Goal: Task Accomplishment & Management: Complete application form

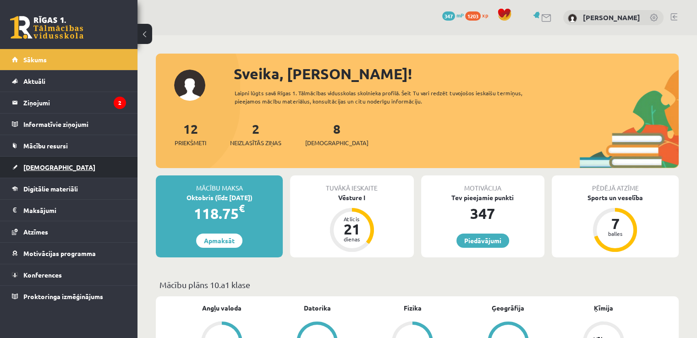
click at [45, 162] on link "[DEMOGRAPHIC_DATA]" at bounding box center [69, 167] width 114 height 21
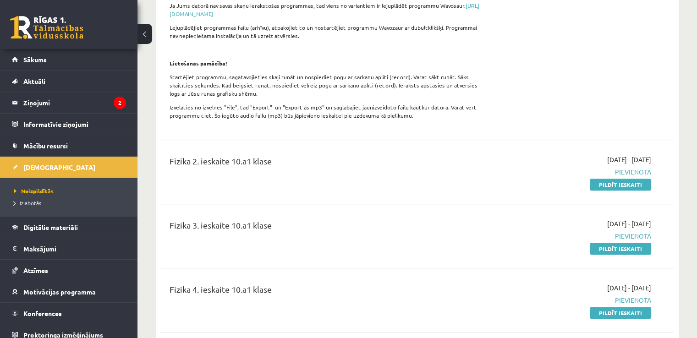
scroll to position [324, 0]
click at [572, 173] on div "2025-10-01 - 2025-10-31 Pievienota Pildīt ieskaiti" at bounding box center [575, 173] width 165 height 34
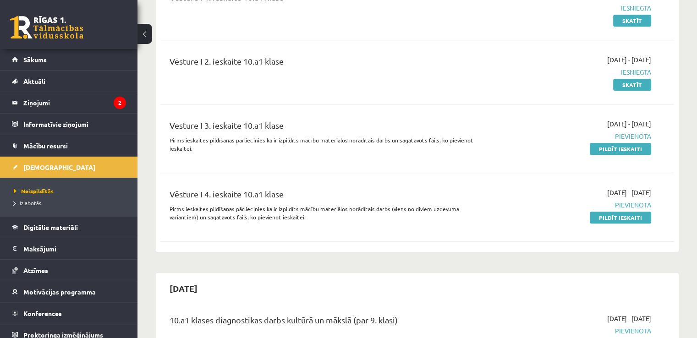
scroll to position [810, 0]
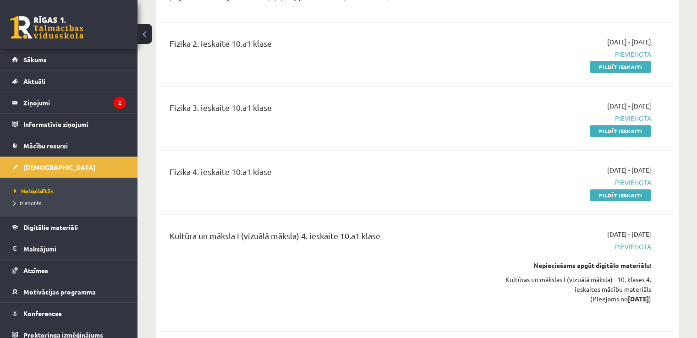
click at [499, 238] on div "2025-09-24 - 2025-10-31 Pievienota Nepieciešams apgūt digitālo materiālu: Kultū…" at bounding box center [575, 273] width 165 height 87
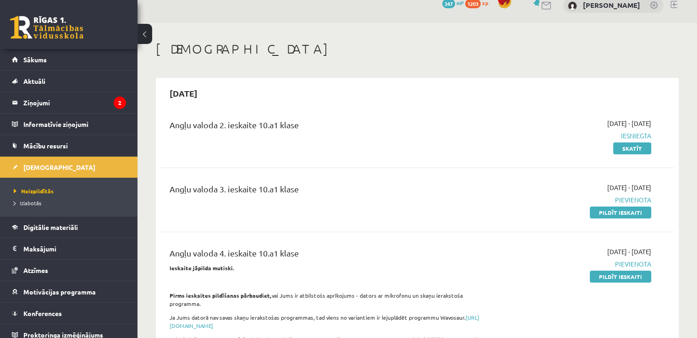
scroll to position [0, 0]
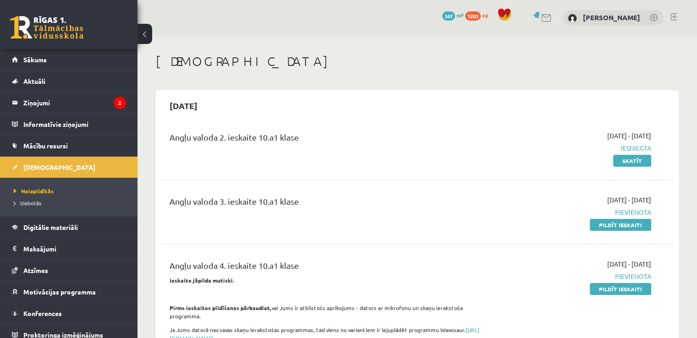
drag, startPoint x: 616, startPoint y: 227, endPoint x: 462, endPoint y: 147, distance: 173.5
click at [462, 147] on div "Angļu valoda 2. ieskaite 10.a1 klase" at bounding box center [328, 139] width 317 height 17
click at [597, 224] on link "Pildīt ieskaiti" at bounding box center [620, 225] width 61 height 12
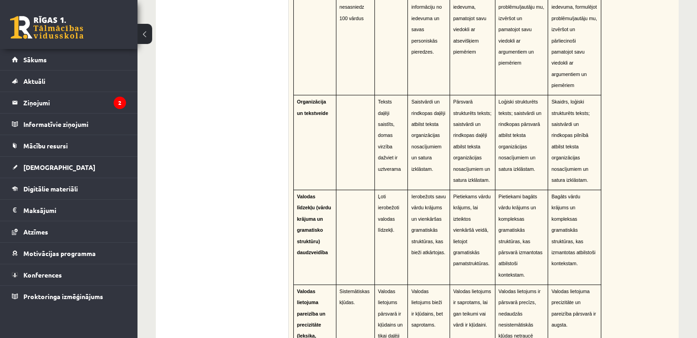
scroll to position [745, 0]
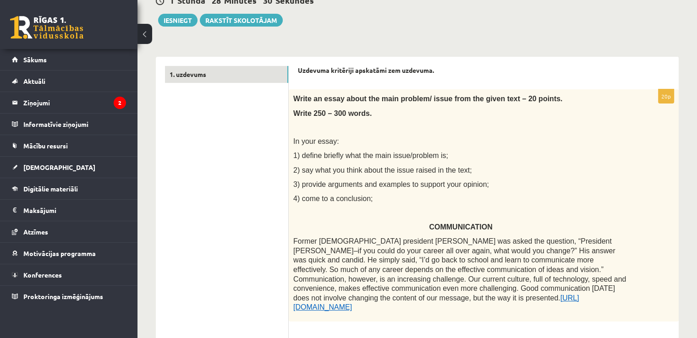
scroll to position [94, 0]
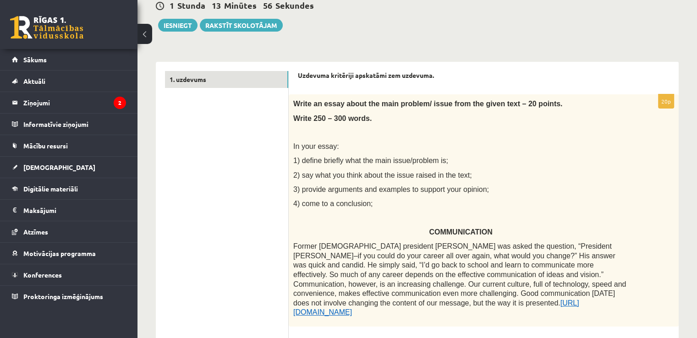
click at [370, 77] on strong "Uzdevuma kritēriji apskatāmi zem uzdevuma." at bounding box center [366, 75] width 136 height 8
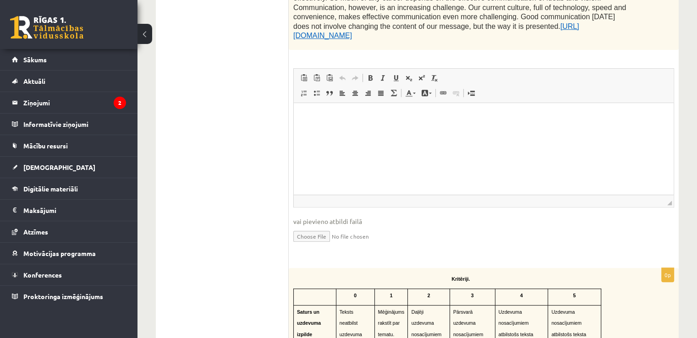
scroll to position [375, 0]
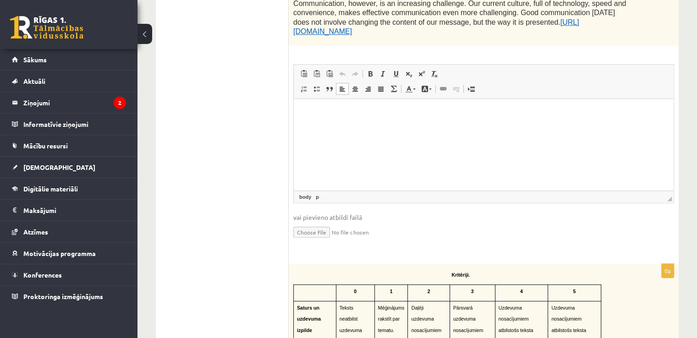
click at [387, 123] on html at bounding box center [484, 113] width 380 height 28
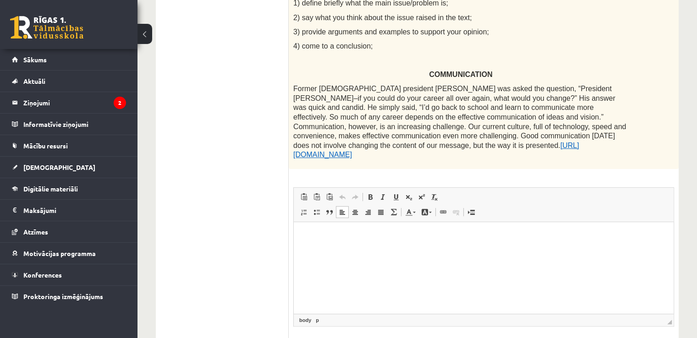
scroll to position [263, 0]
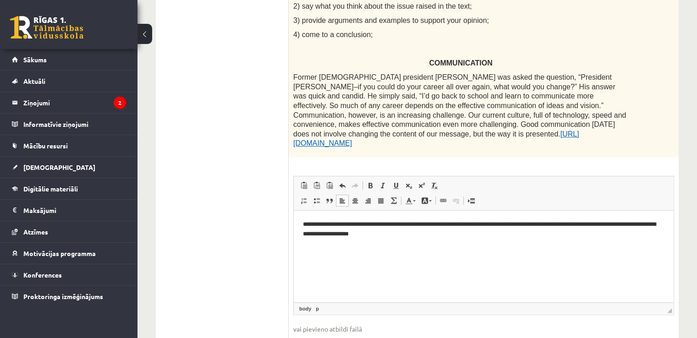
click at [428, 233] on p "**********" at bounding box center [484, 229] width 362 height 19
click at [430, 233] on p "**********" at bounding box center [484, 229] width 362 height 19
click at [466, 237] on p "**********" at bounding box center [484, 229] width 362 height 19
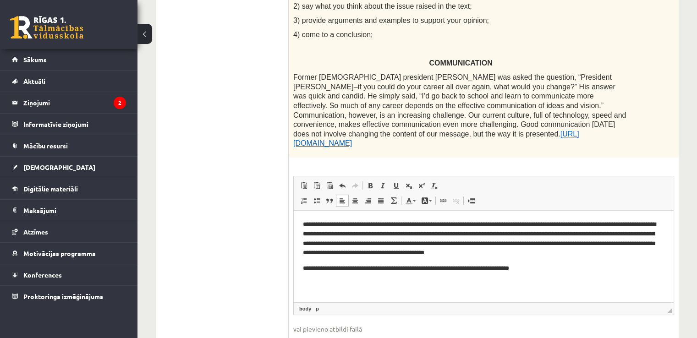
click at [519, 268] on p "**********" at bounding box center [484, 269] width 362 height 10
click at [567, 274] on html "**********" at bounding box center [484, 247] width 380 height 72
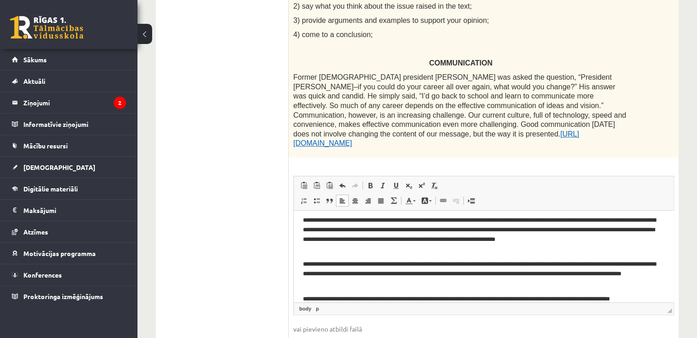
scroll to position [92, 0]
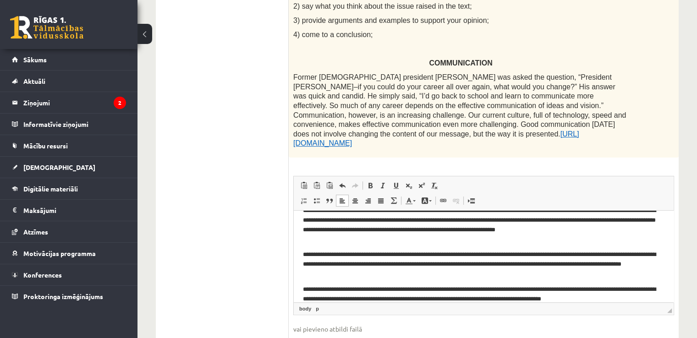
click at [595, 297] on p "**********" at bounding box center [480, 294] width 355 height 19
click at [596, 299] on p "**********" at bounding box center [480, 294] width 355 height 19
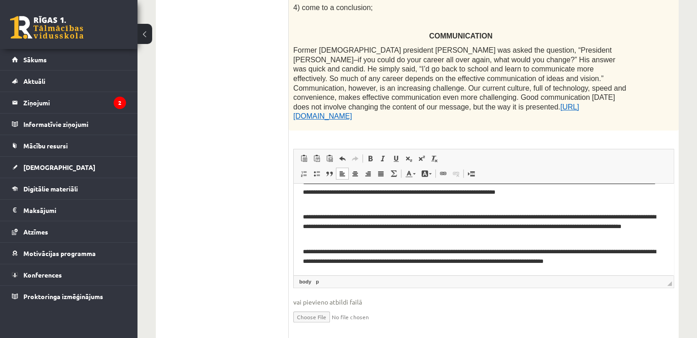
scroll to position [299, 0]
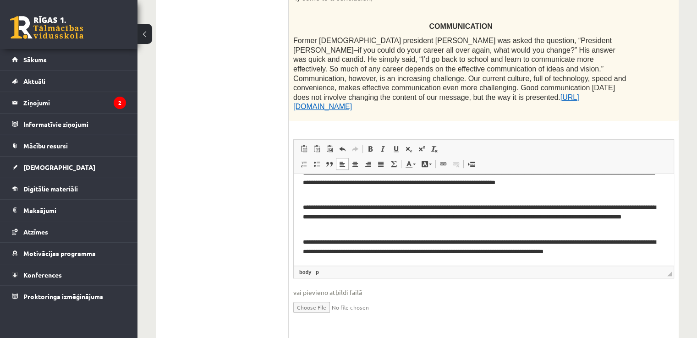
click at [651, 251] on p "**********" at bounding box center [480, 247] width 355 height 19
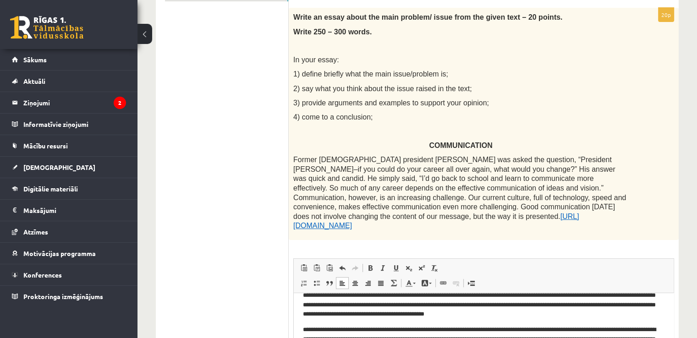
scroll to position [0, 0]
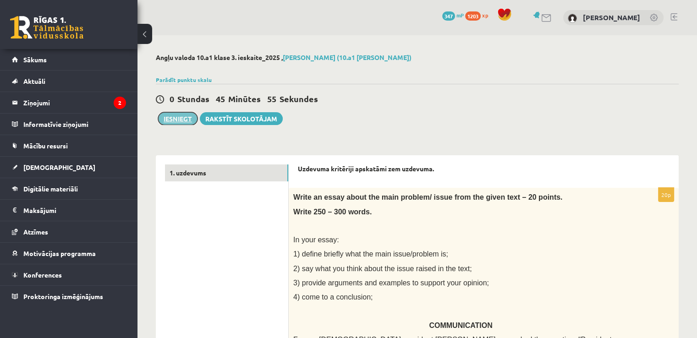
click at [183, 118] on button "Iesniegt" at bounding box center [177, 118] width 39 height 13
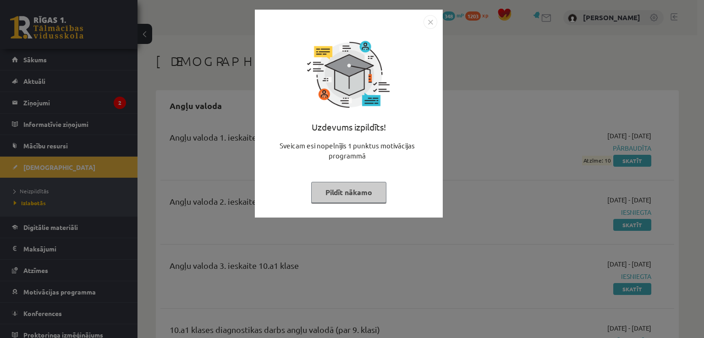
click at [432, 28] on img "Close" at bounding box center [431, 22] width 14 height 14
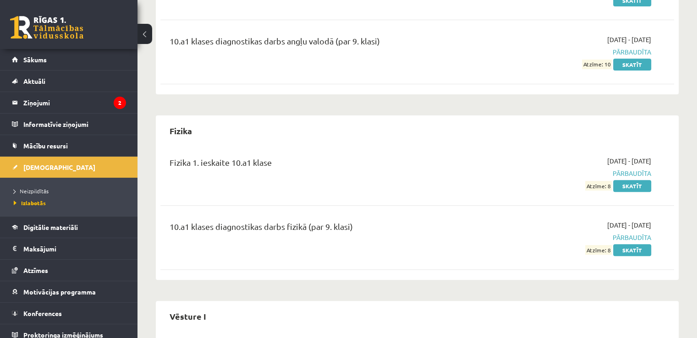
scroll to position [290, 0]
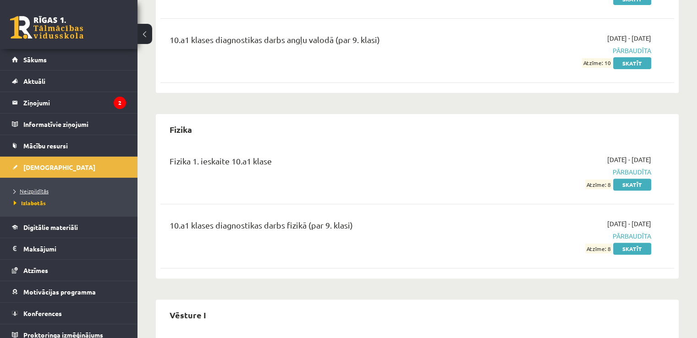
click at [46, 189] on span "Neizpildītās" at bounding box center [31, 191] width 35 height 7
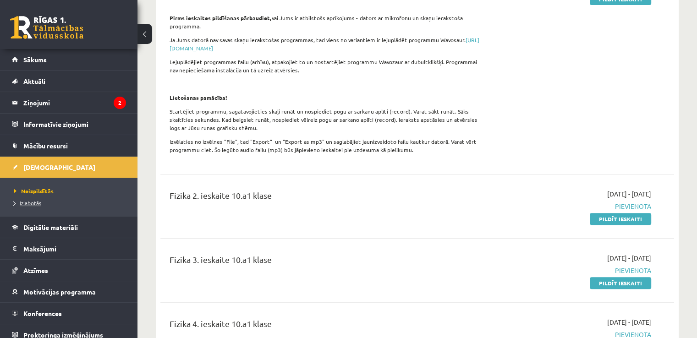
click at [27, 202] on span "Izlabotās" at bounding box center [28, 202] width 28 height 7
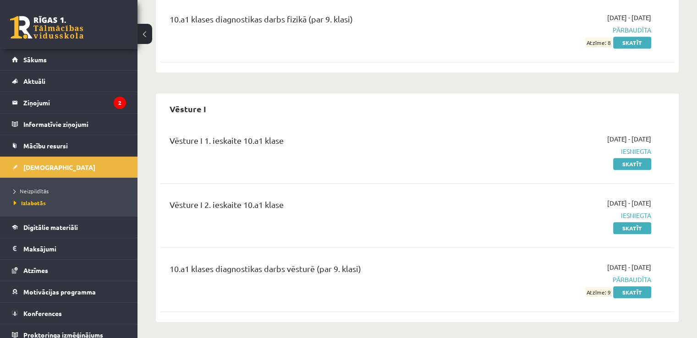
scroll to position [498, 0]
click at [33, 189] on span "Neizpildītās" at bounding box center [31, 191] width 35 height 7
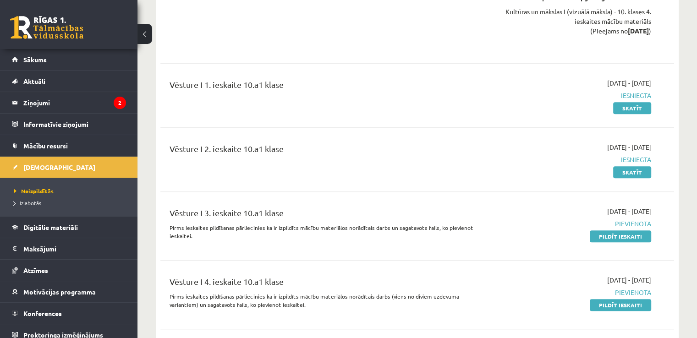
scroll to position [730, 0]
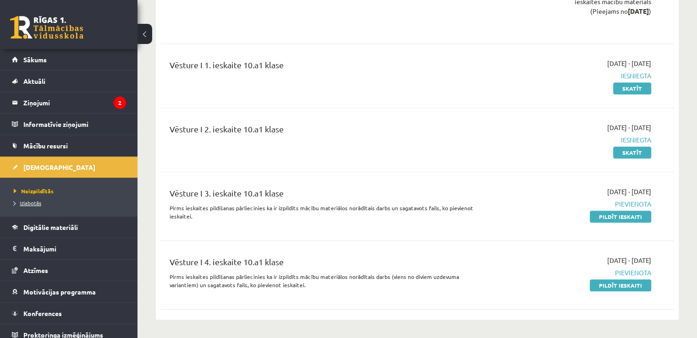
click at [38, 204] on span "Izlabotās" at bounding box center [28, 202] width 28 height 7
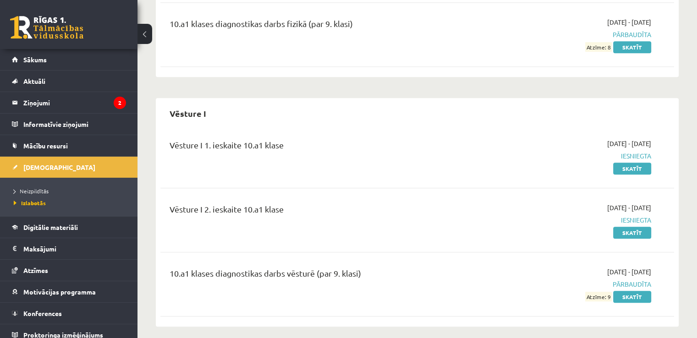
scroll to position [498, 0]
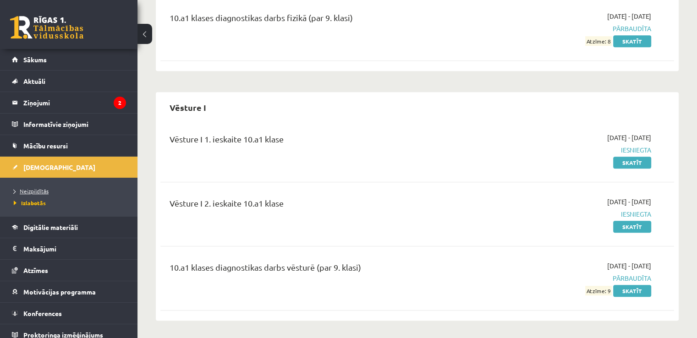
click at [46, 193] on span "Neizpildītās" at bounding box center [31, 191] width 35 height 7
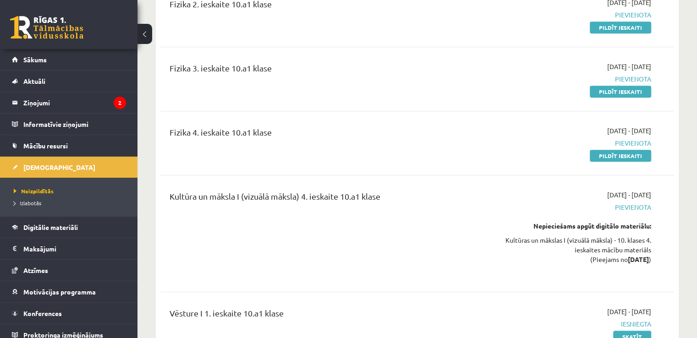
scroll to position [501, 0]
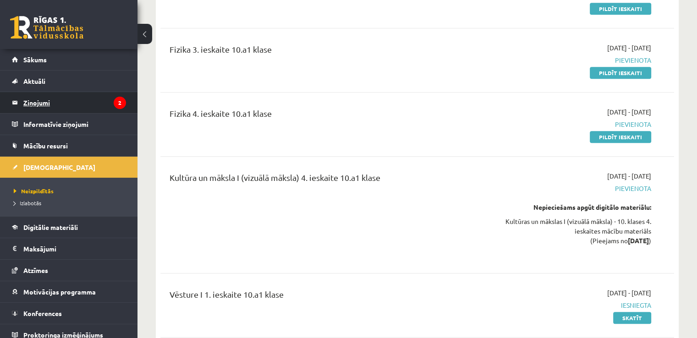
click at [91, 102] on legend "Ziņojumi 2" at bounding box center [74, 102] width 103 height 21
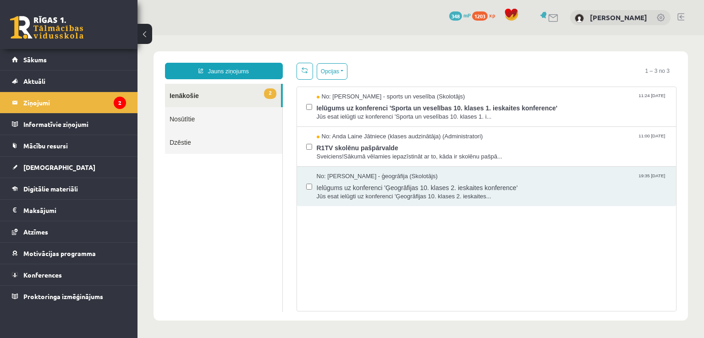
click at [69, 26] on link at bounding box center [46, 27] width 73 height 23
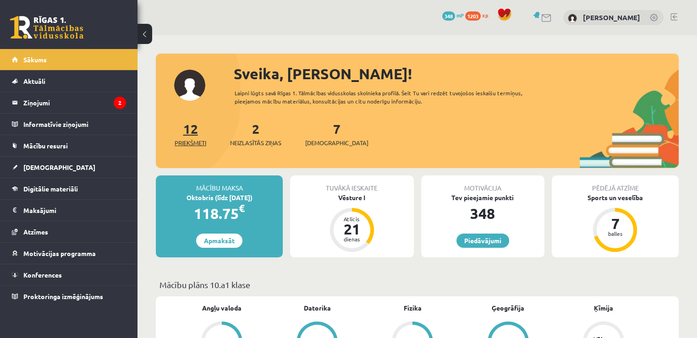
click at [193, 132] on link "12 Priekšmeti" at bounding box center [191, 134] width 32 height 27
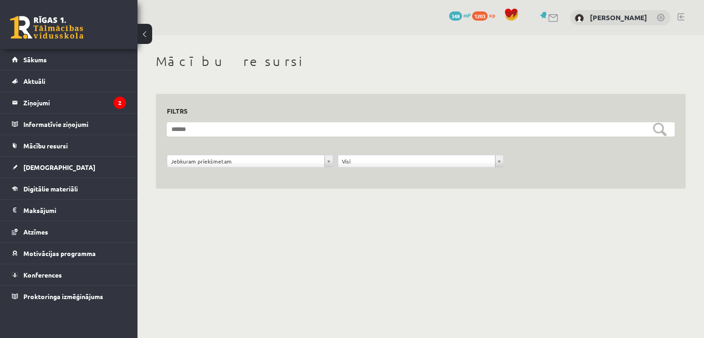
click at [59, 21] on link at bounding box center [46, 27] width 73 height 23
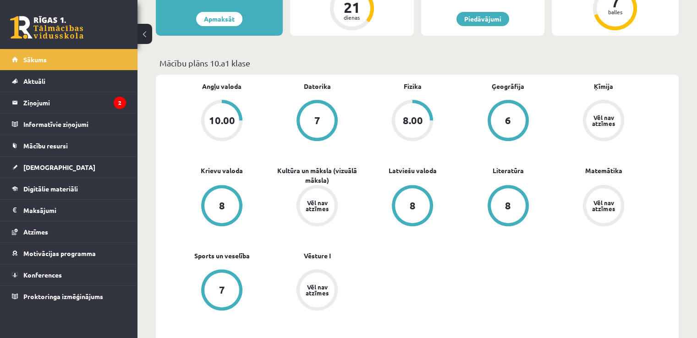
scroll to position [235, 0]
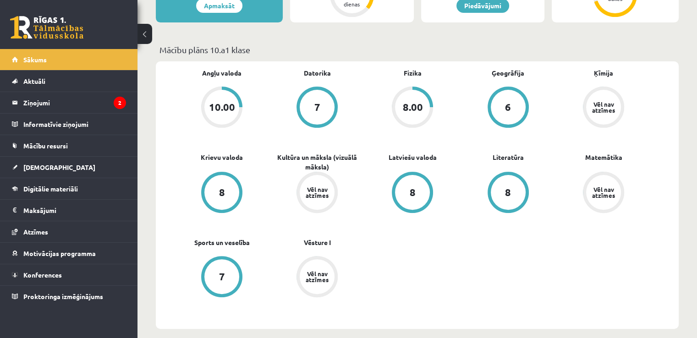
click at [410, 105] on div "8.00" at bounding box center [413, 107] width 20 height 10
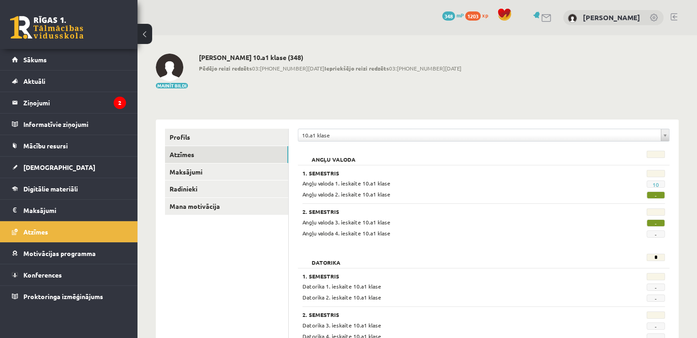
click at [65, 33] on link at bounding box center [46, 27] width 73 height 23
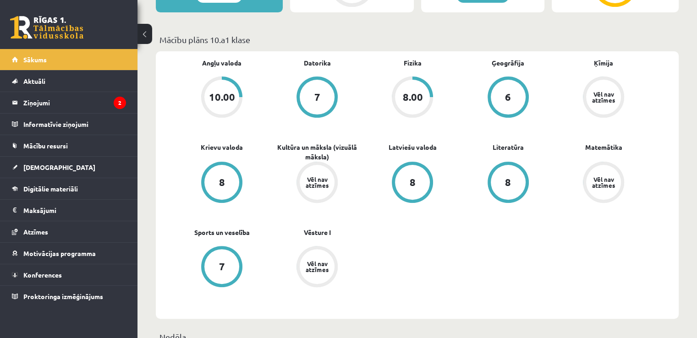
scroll to position [248, 0]
